Goal: Task Accomplishment & Management: Manage account settings

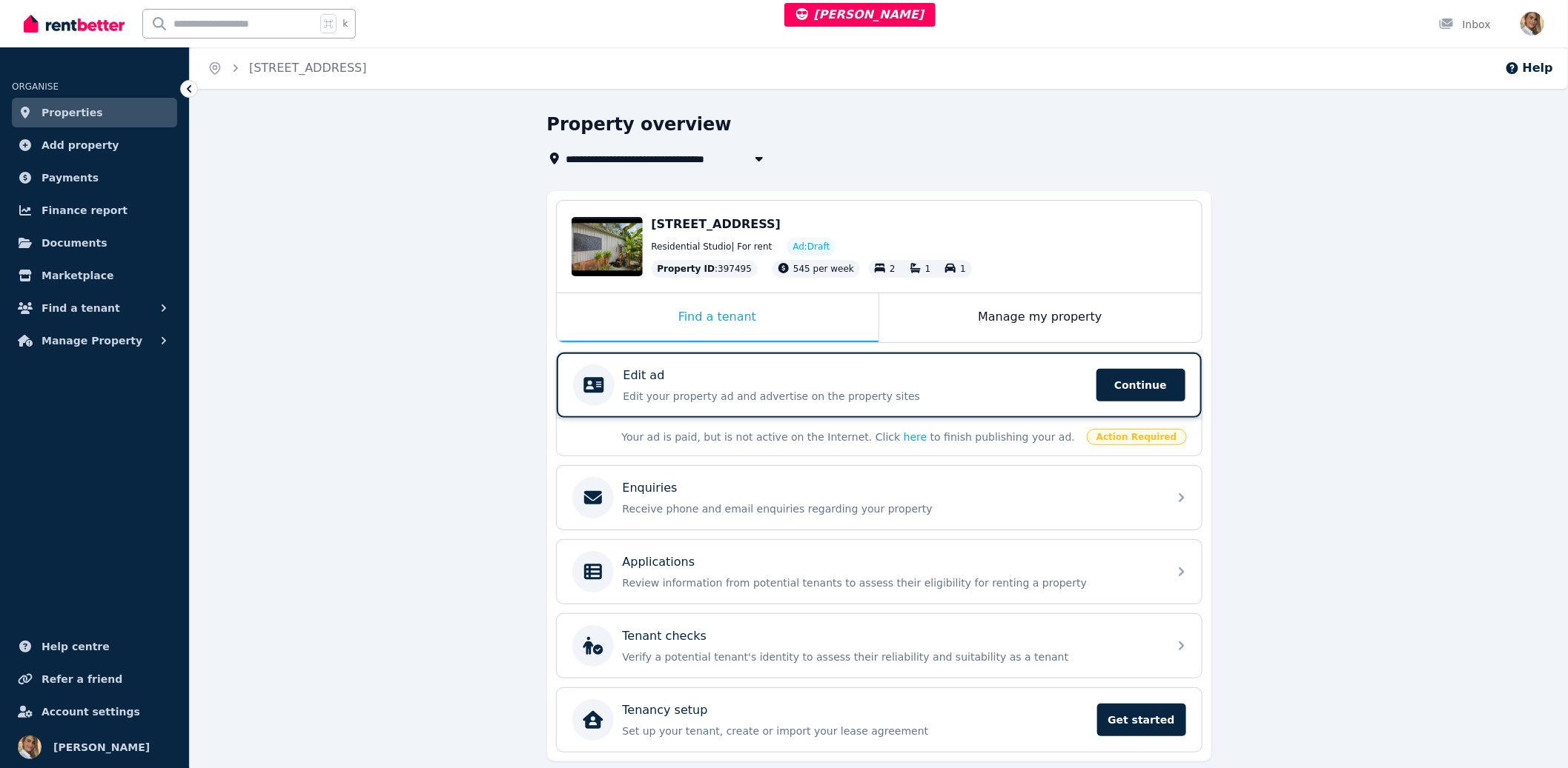
click at [960, 392] on p "Edit your property ad and advertise on the property sites" at bounding box center [855, 397] width 464 height 15
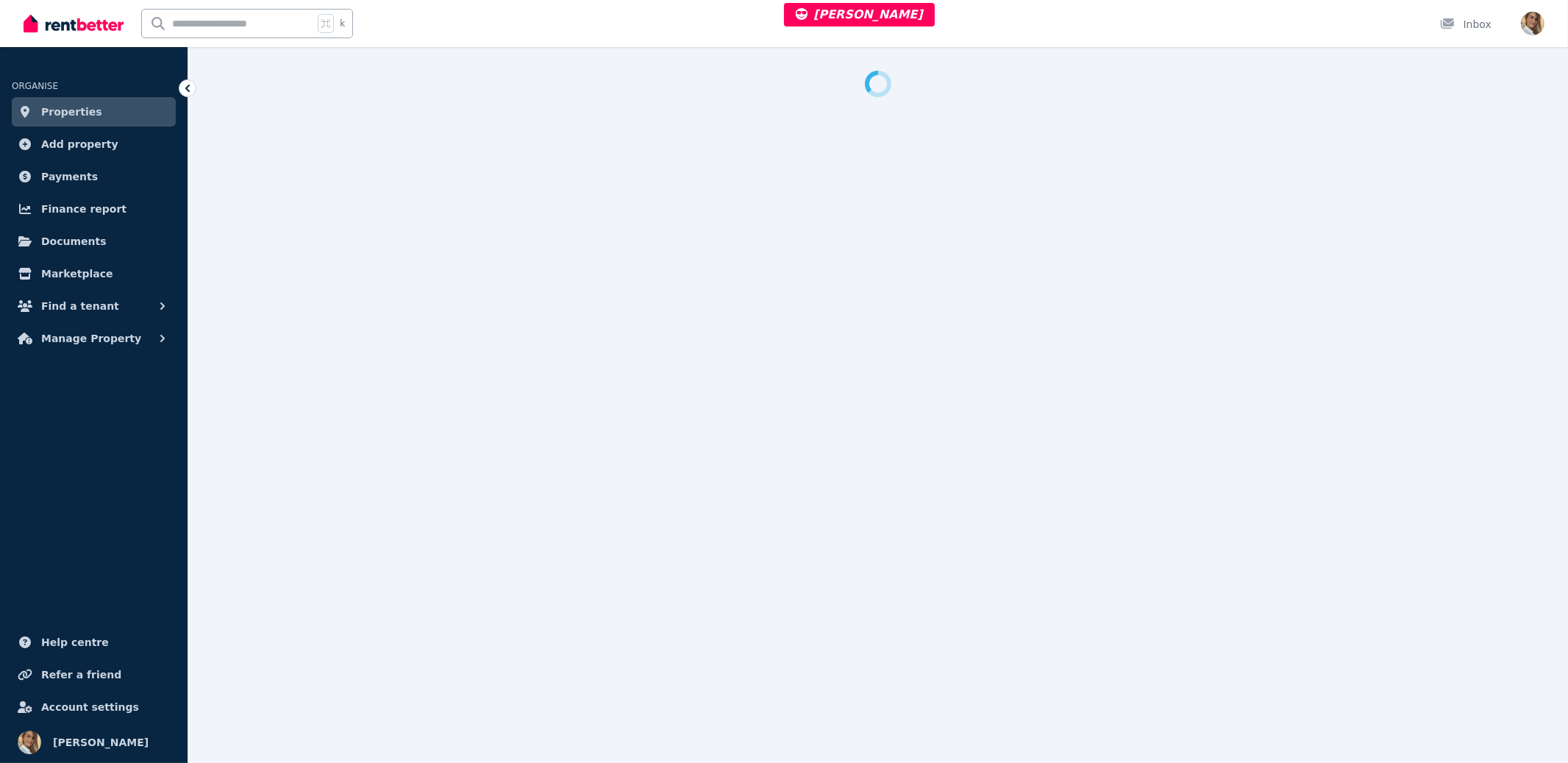
select select "***"
select select "**********"
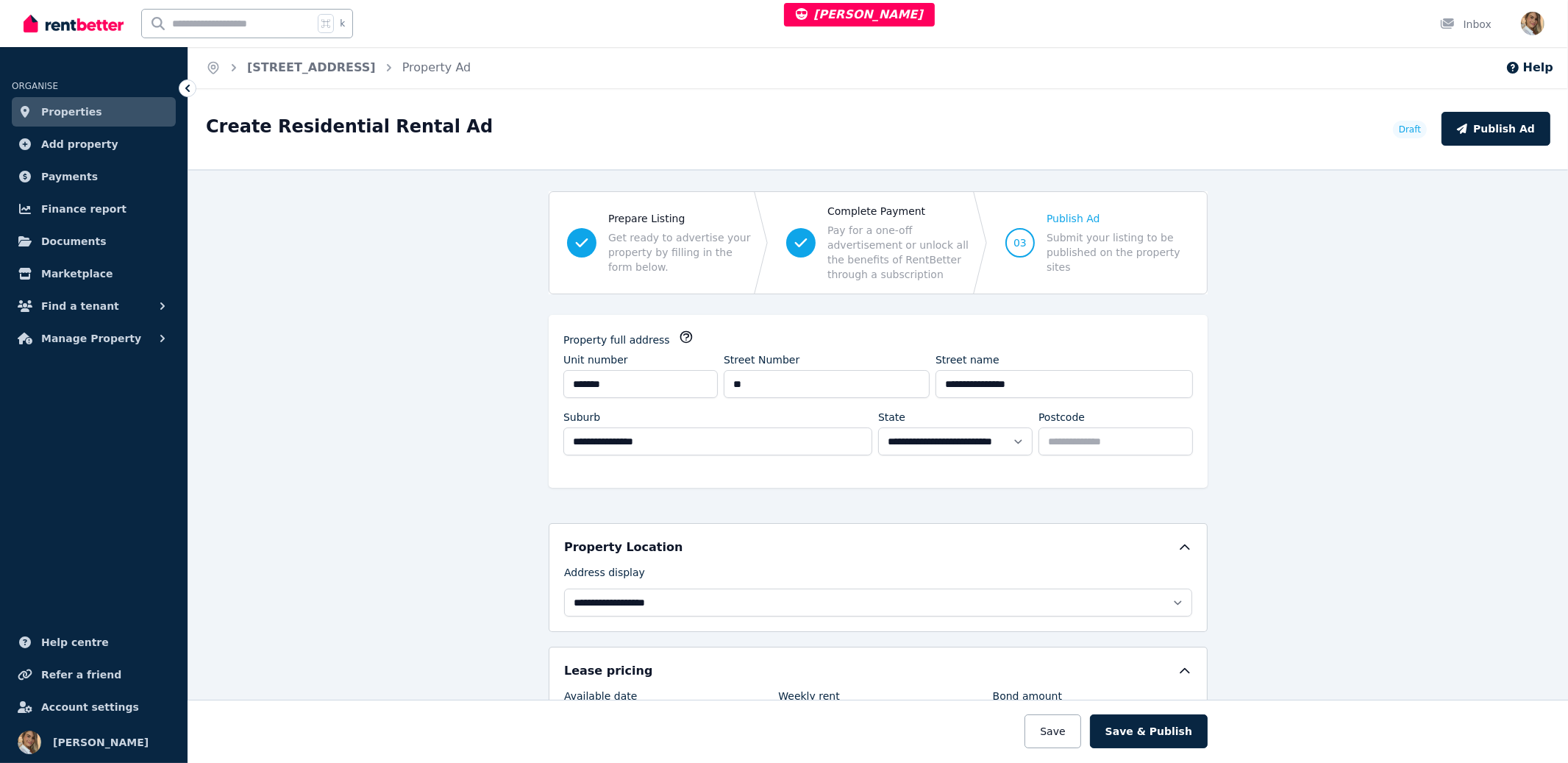
click at [440, 227] on div "**********" at bounding box center [878, 466] width 1380 height 594
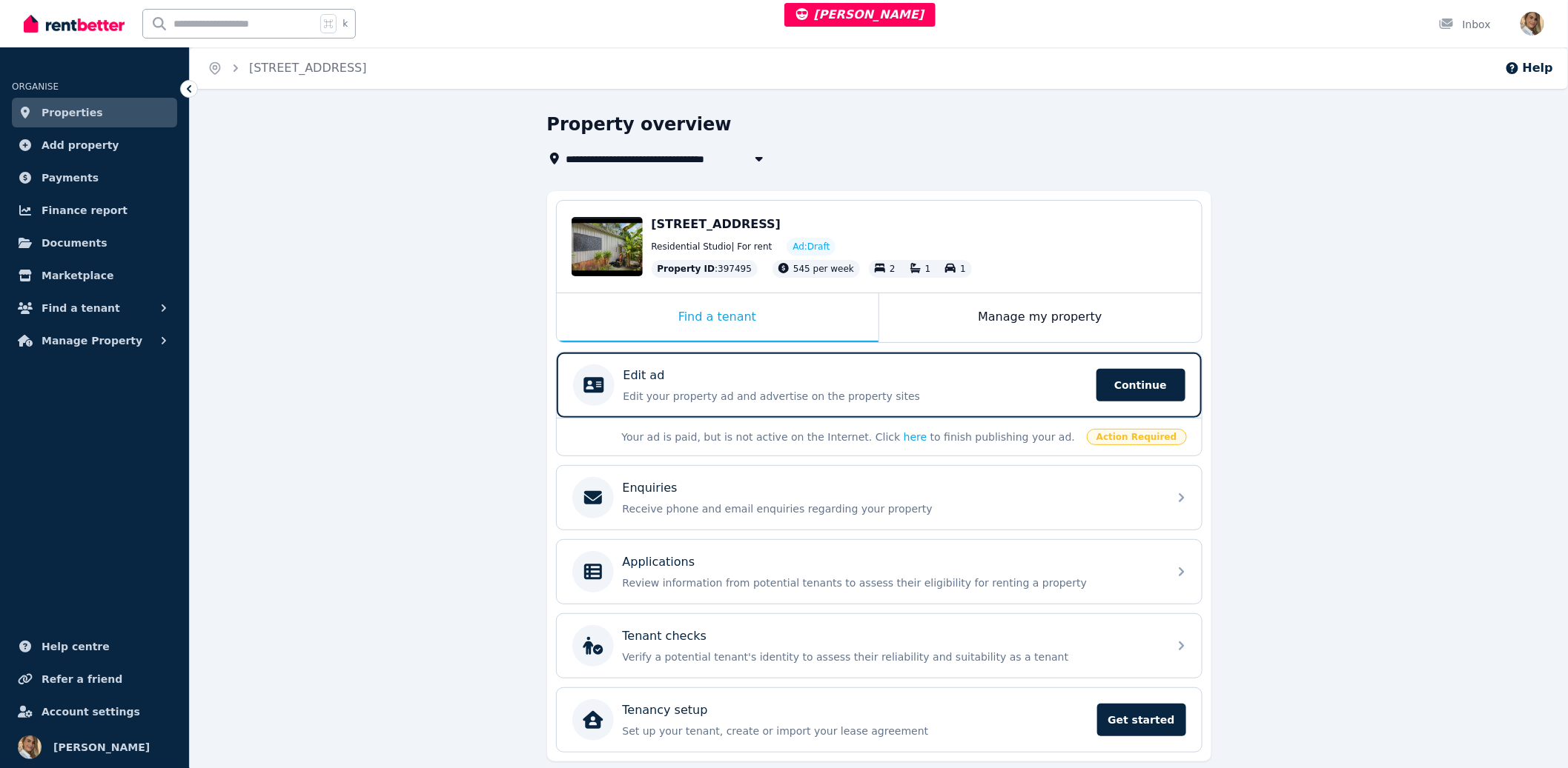
click at [1456, 533] on div "**********" at bounding box center [879, 465] width 1378 height 705
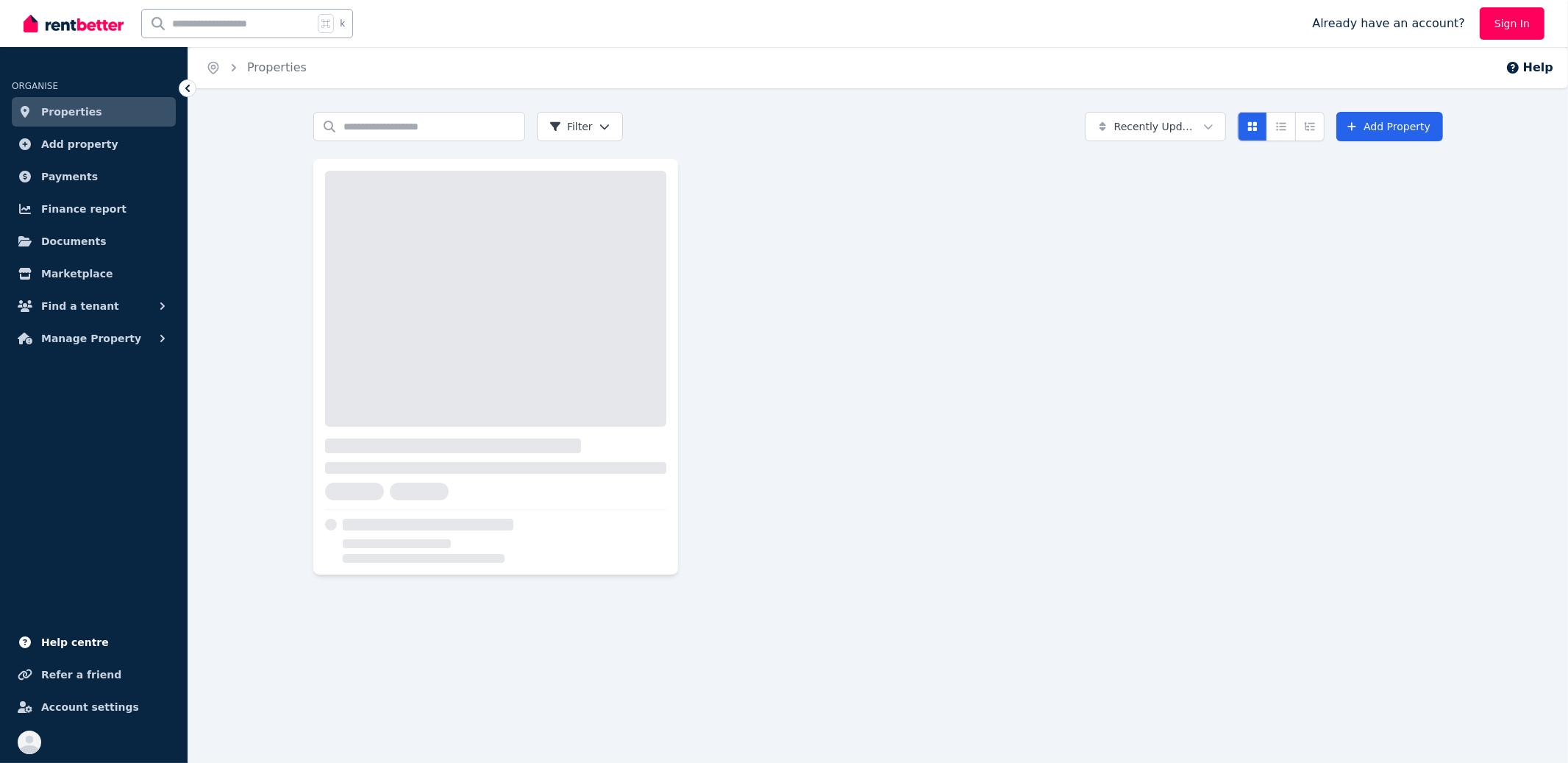
click at [68, 656] on link "Help centre" at bounding box center [94, 643] width 164 height 30
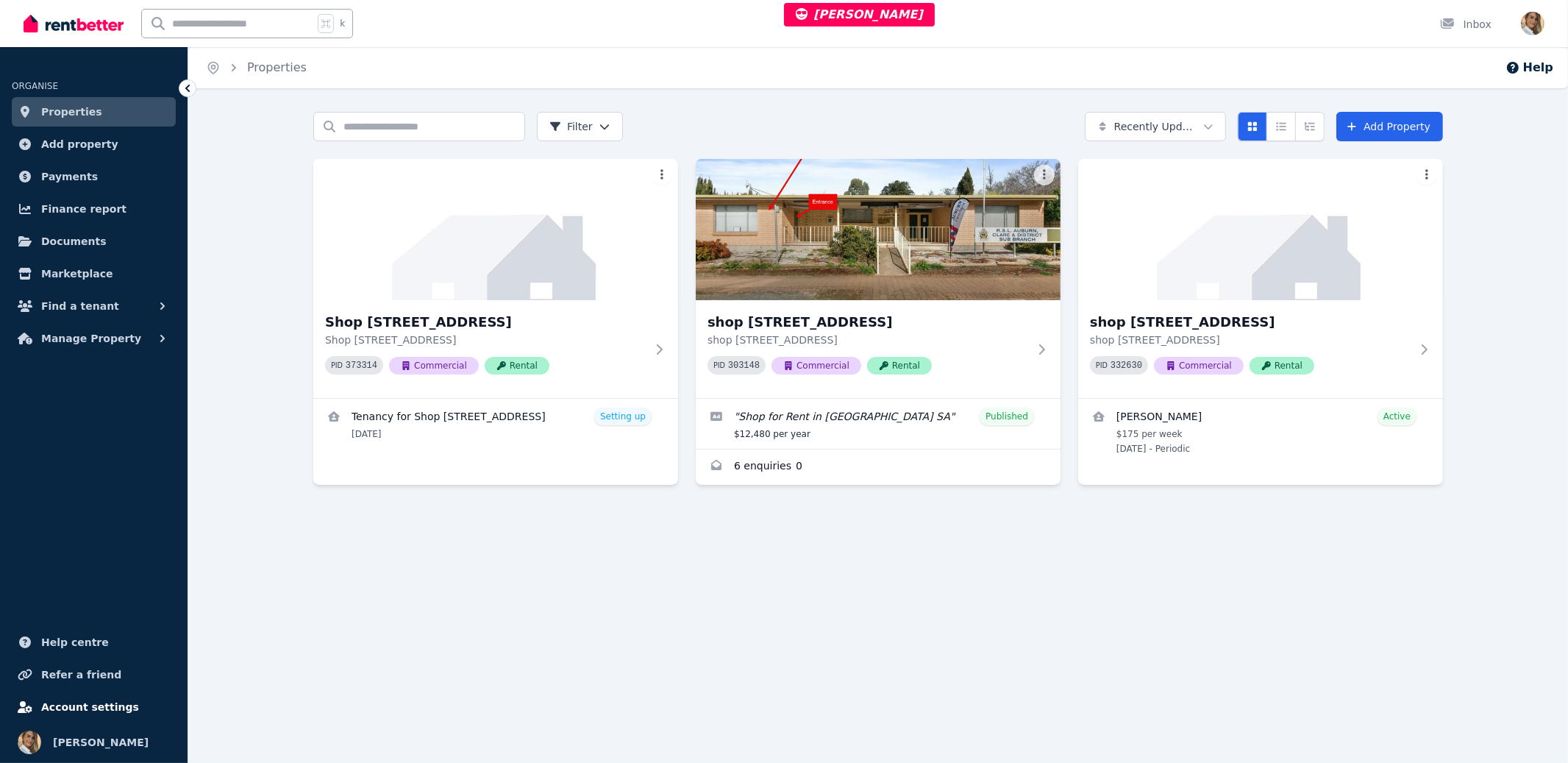
click at [94, 709] on span "Account settings" at bounding box center [90, 707] width 98 height 18
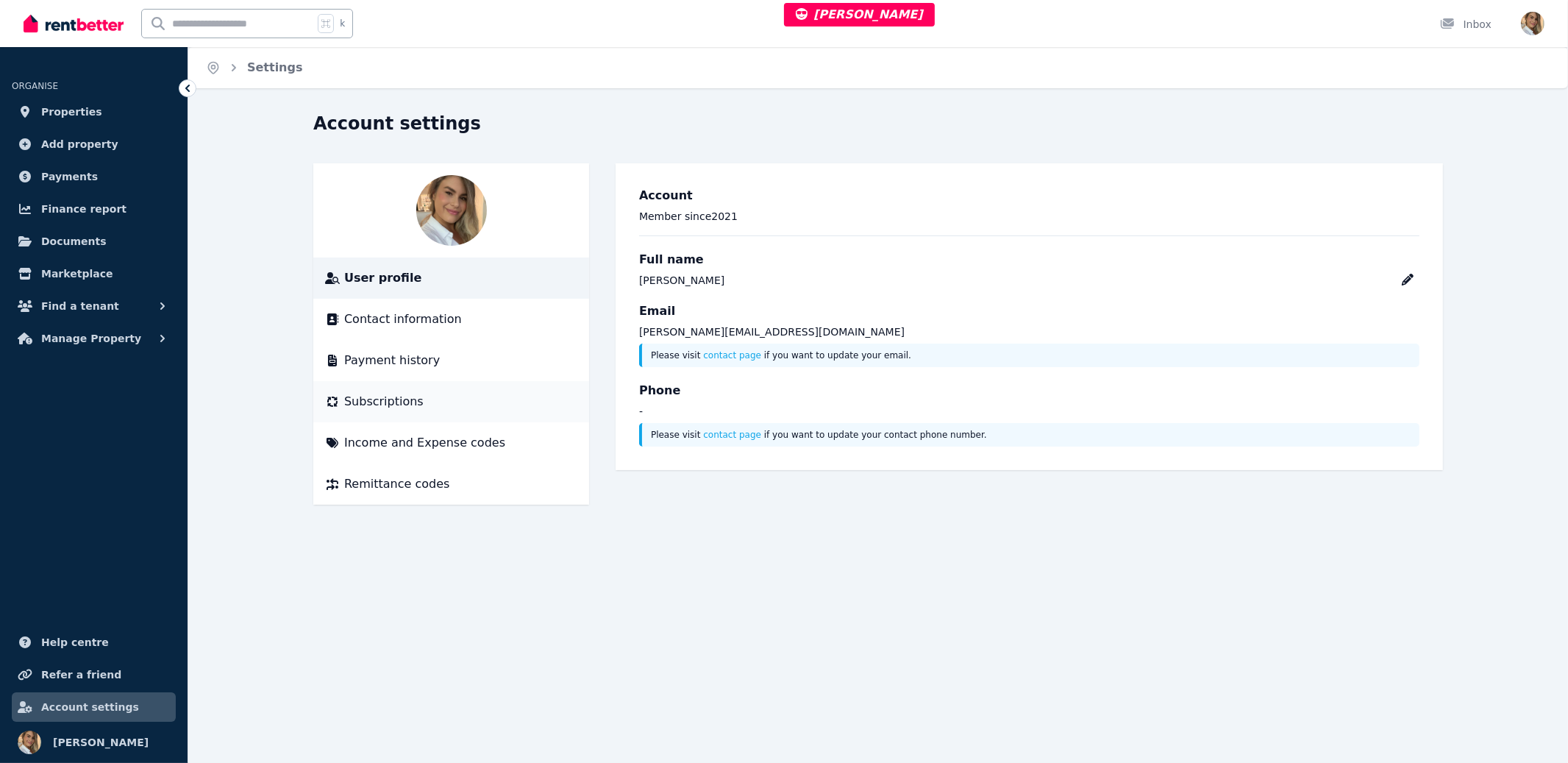
click at [384, 406] on span "Subscriptions" at bounding box center [384, 402] width 79 height 18
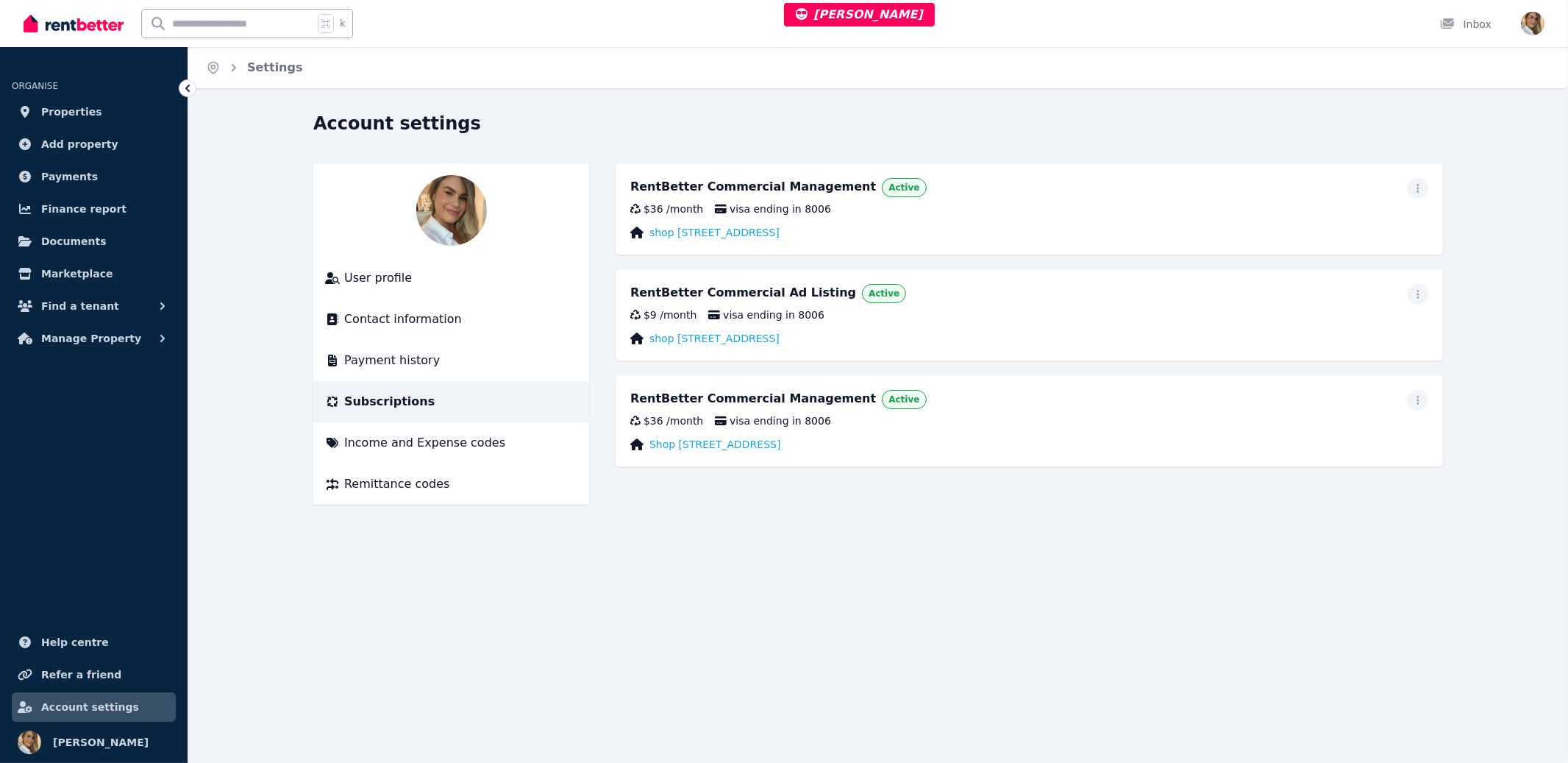
click at [722, 604] on div "Home Settings Account settings User profile Contact information Payment history…" at bounding box center [784, 381] width 1568 height 763
drag, startPoint x: 804, startPoint y: 519, endPoint x: 899, endPoint y: 413, distance: 142.3
click at [804, 519] on div "Account settings User profile Contact information Payment history Subscriptions…" at bounding box center [878, 321] width 1380 height 419
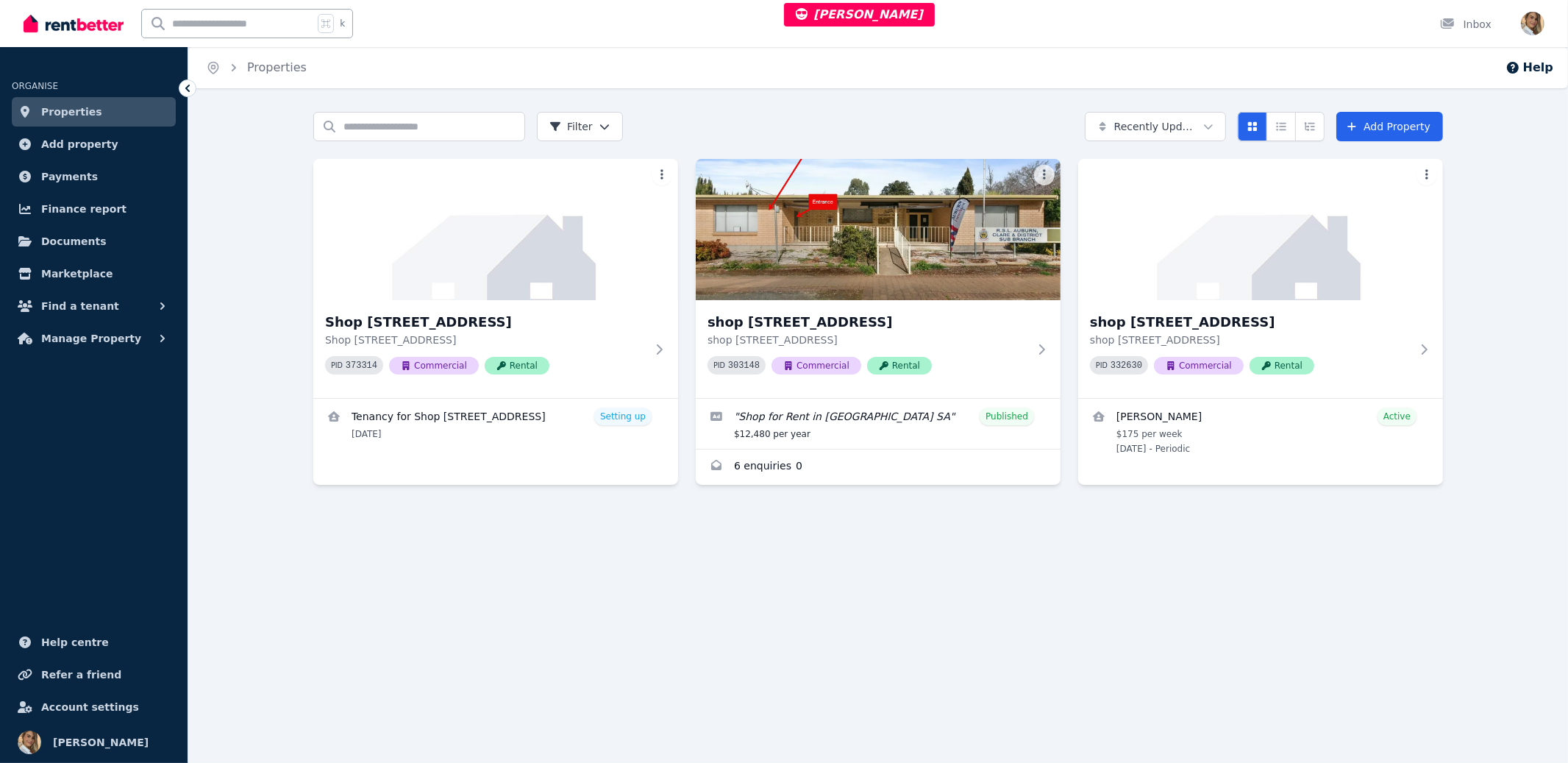
click at [519, 552] on div "Search properties Filter Recently Updated Add Property Shop [STREET_ADDRESS][GE…" at bounding box center [878, 332] width 1380 height 441
click at [114, 715] on span "Account settings" at bounding box center [90, 707] width 98 height 18
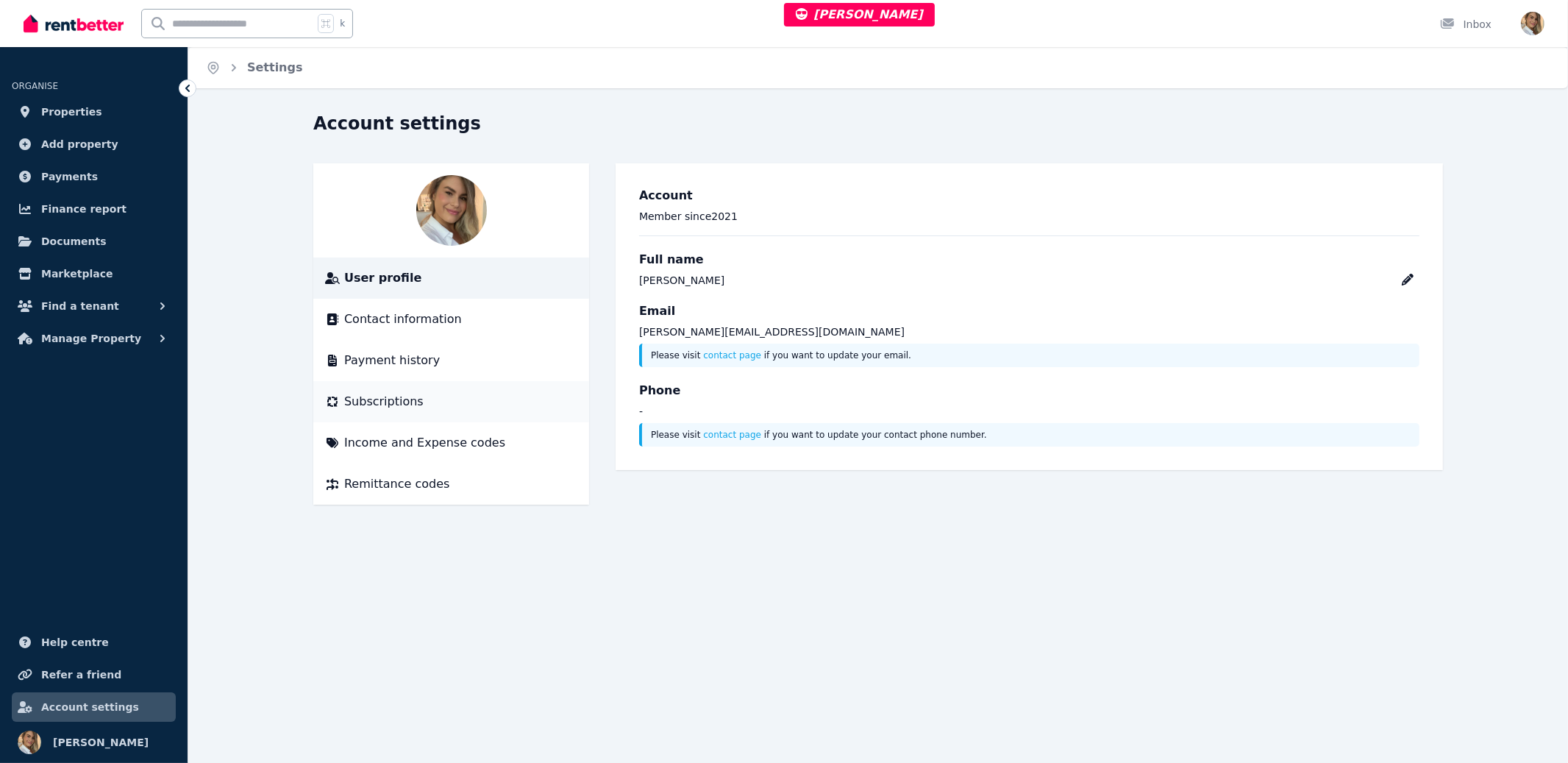
click at [388, 398] on span "Subscriptions" at bounding box center [384, 402] width 79 height 18
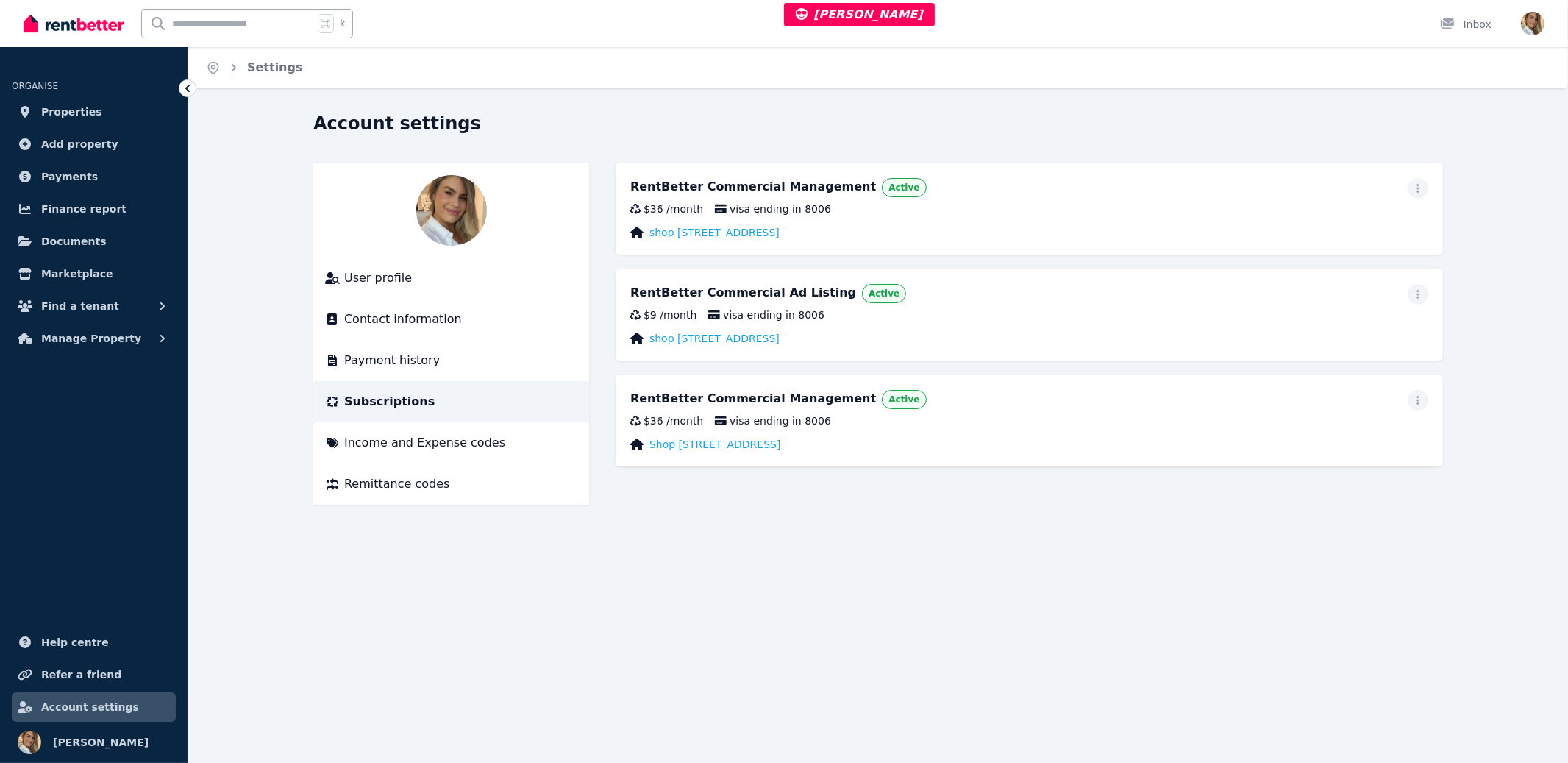
click at [899, 585] on div "Home Settings Account settings User profile Contact information Payment history…" at bounding box center [784, 381] width 1568 height 763
click at [978, 421] on div "$36 / month visa ending in 8006" at bounding box center [1029, 421] width 798 height 15
click at [712, 443] on link "Shop [STREET_ADDRESS]" at bounding box center [715, 445] width 131 height 15
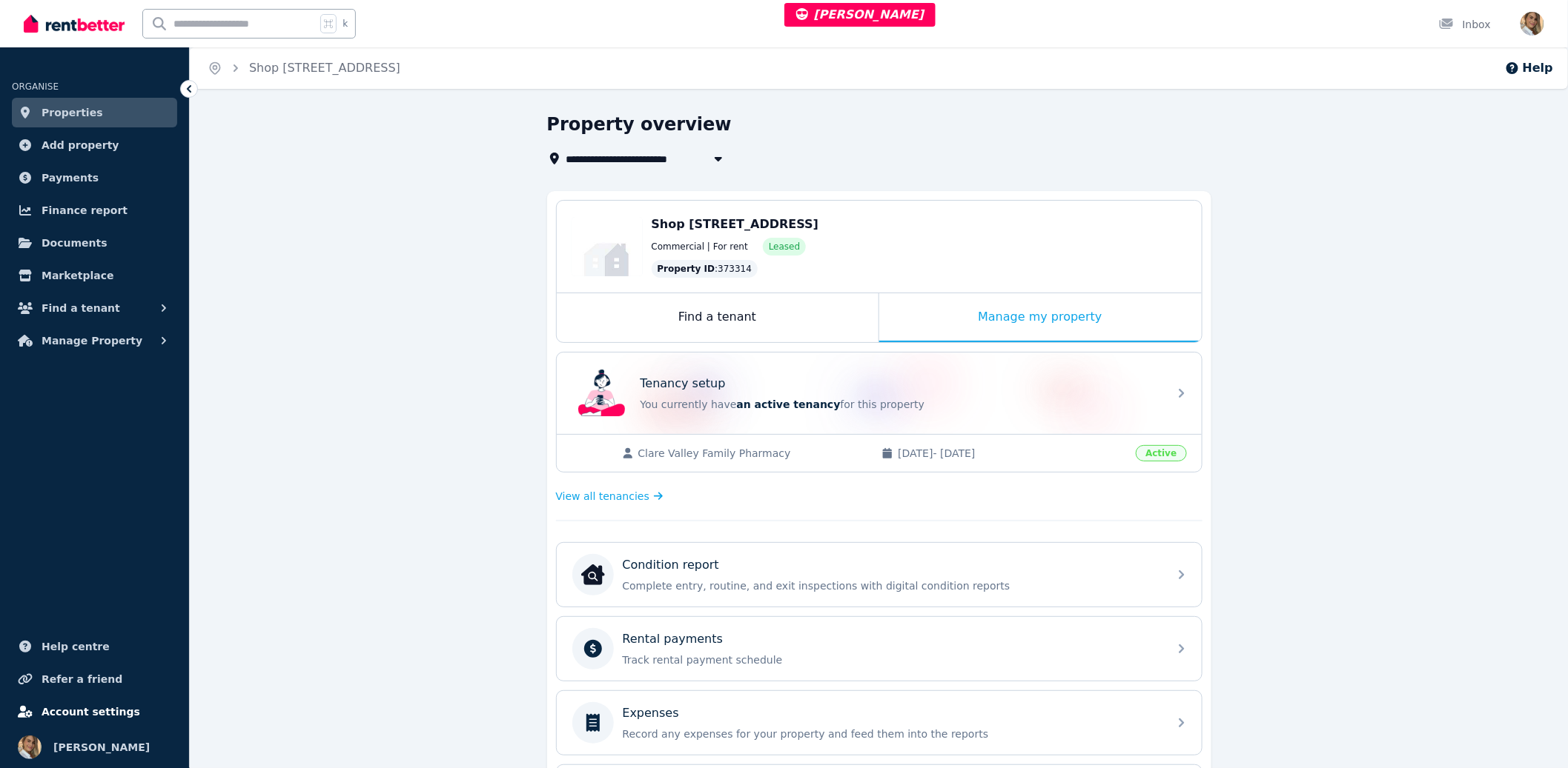
click at [87, 713] on span "Account settings" at bounding box center [90, 712] width 99 height 18
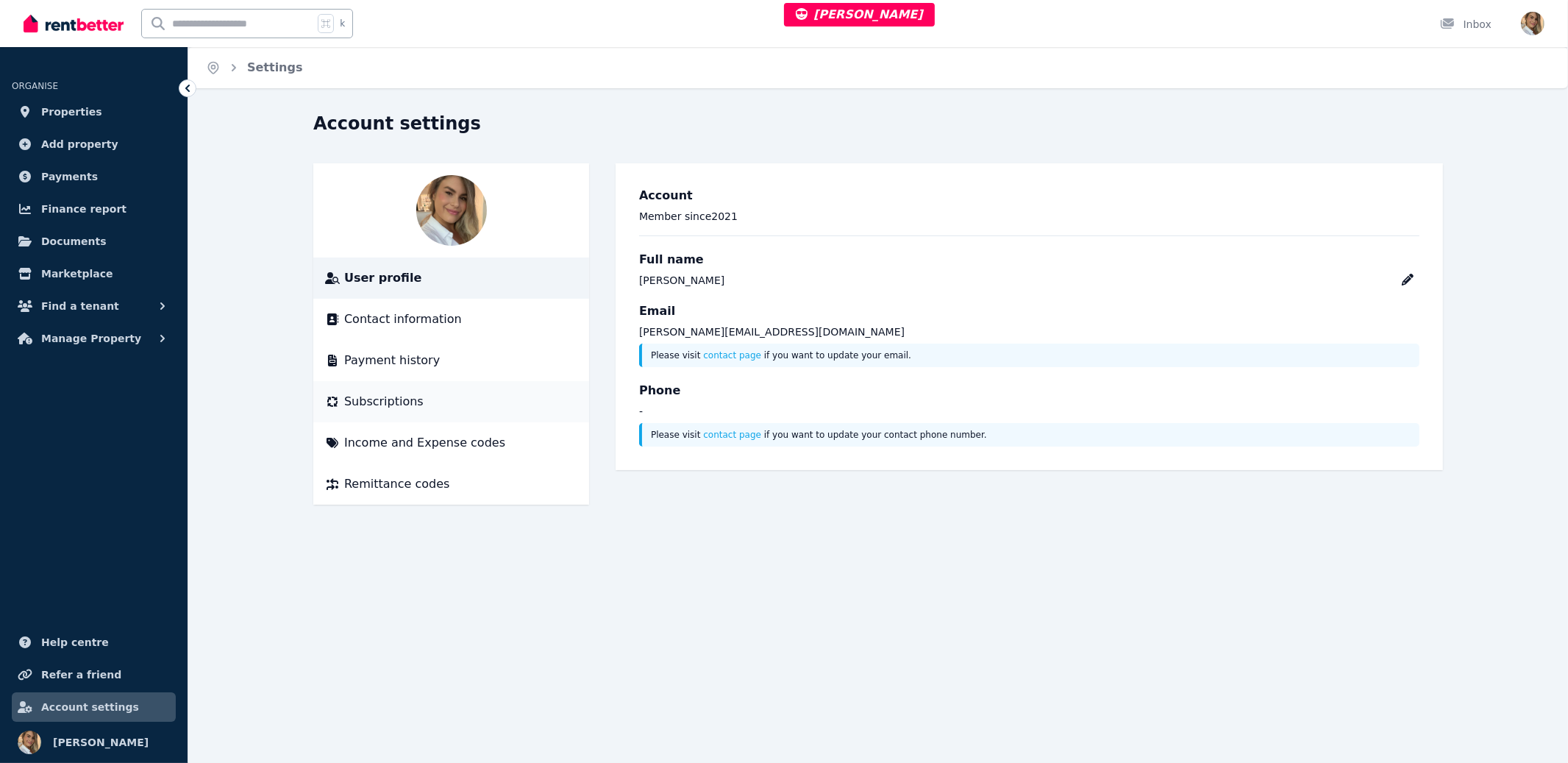
click at [373, 394] on span "Subscriptions" at bounding box center [384, 402] width 79 height 18
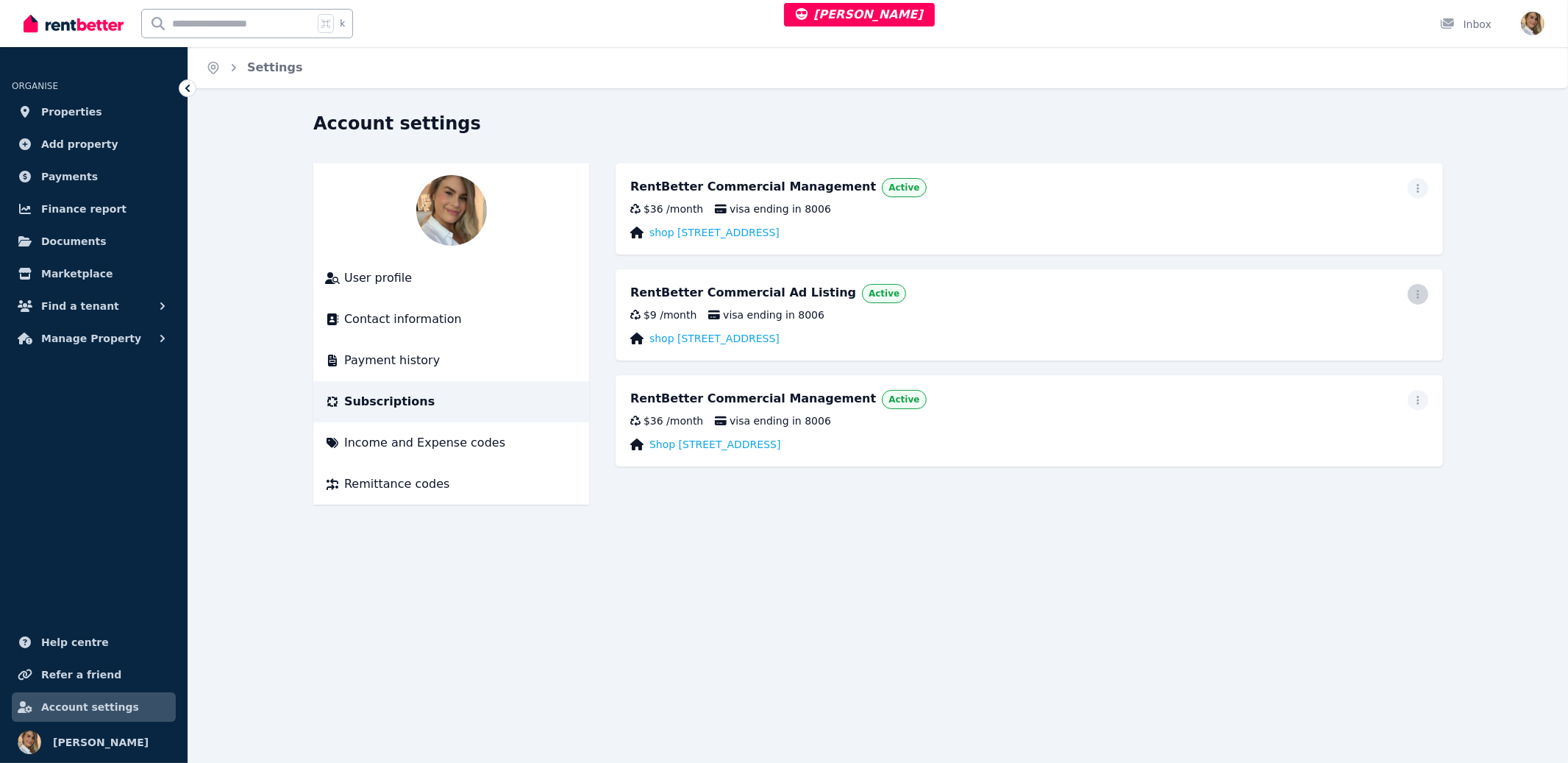
click at [1419, 290] on icon "button" at bounding box center [1418, 294] width 2 height 8
drag, startPoint x: 1259, startPoint y: 639, endPoint x: 1217, endPoint y: 608, distance: 52.2
click at [1258, 639] on div "Home Settings Account settings User profile Contact information Payment history…" at bounding box center [784, 381] width 1568 height 763
drag, startPoint x: 986, startPoint y: 608, endPoint x: 973, endPoint y: 513, distance: 95.9
click at [986, 608] on div "Home Settings Account settings User profile Contact information Payment history…" at bounding box center [784, 381] width 1568 height 763
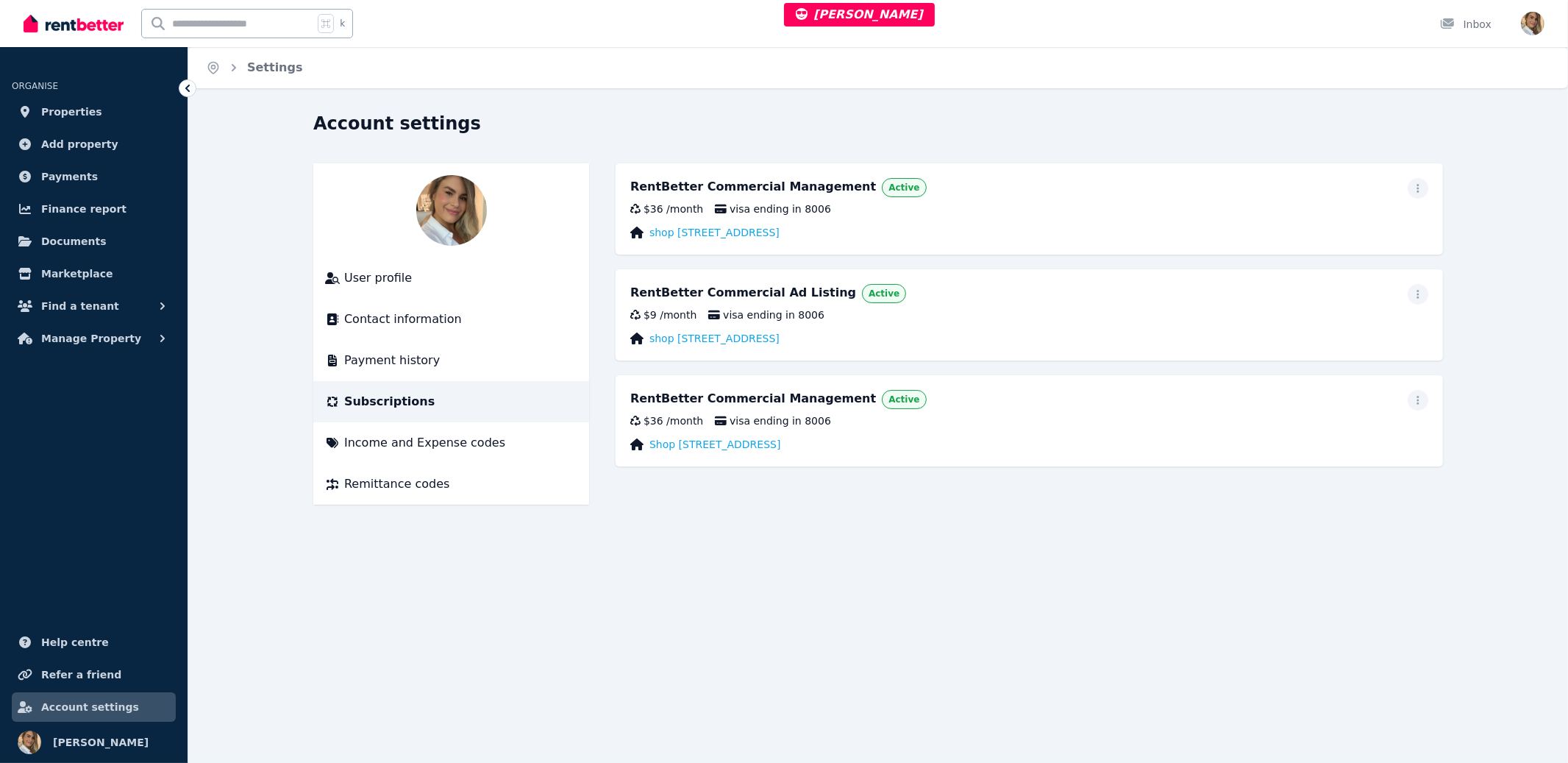
click at [707, 600] on div "Home Settings Account settings User profile Contact information Payment history…" at bounding box center [784, 381] width 1568 height 763
